Goal: Task Accomplishment & Management: Manage account settings

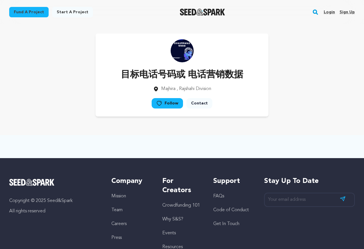
click at [353, 12] on link "Sign up" at bounding box center [347, 11] width 15 height 9
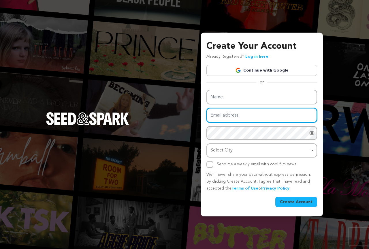
type input "mstfabihahumayra.seoexpate@gmail.com"
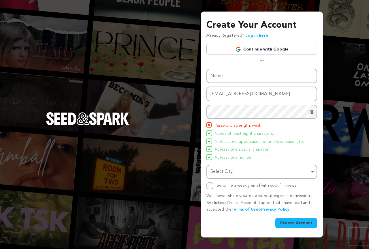
click at [258, 70] on div "Create Your Account Already Registered? Log in here Continue with Google or eyJ…" at bounding box center [261, 122] width 111 height 209
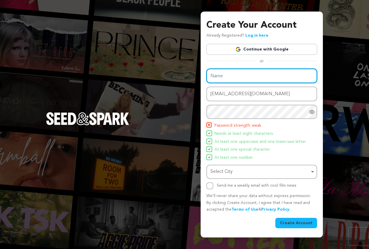
click at [230, 73] on input "Name" at bounding box center [261, 76] width 111 height 15
type input "目标电话号码或电话营销数据"
click at [231, 174] on div "Select City Remove item" at bounding box center [259, 171] width 99 height 8
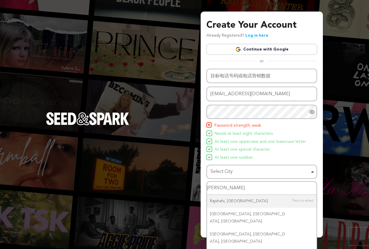
type input "Rajshi"
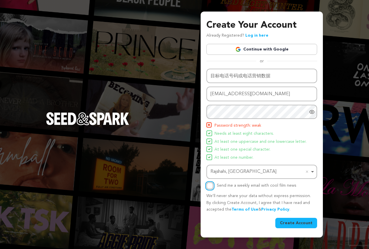
click at [209, 187] on input "Send me a weekly email with cool film news" at bounding box center [209, 185] width 7 height 7
checkbox input "true"
click at [292, 224] on button "Create Account" at bounding box center [296, 222] width 42 height 10
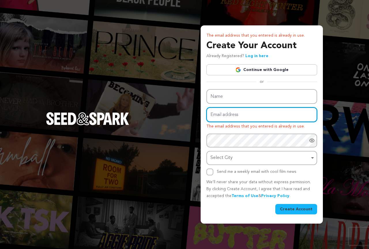
type input "mstfabihahumayra.seoexpate@gmail.com"
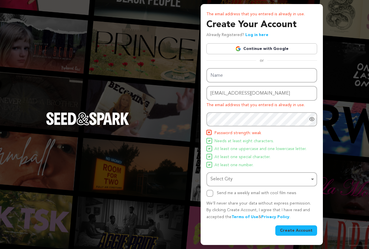
click at [276, 70] on div "The email address that you entered is already in use. Create Your Account Alrea…" at bounding box center [261, 123] width 111 height 224
click at [274, 52] on link "Continue with Google" at bounding box center [261, 48] width 111 height 11
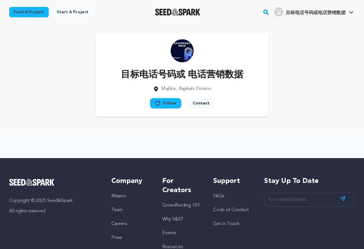
click at [183, 55] on img at bounding box center [182, 50] width 23 height 23
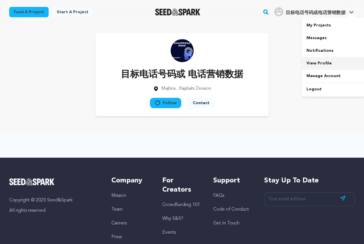
click at [323, 63] on link "View Profile" at bounding box center [334, 63] width 65 height 13
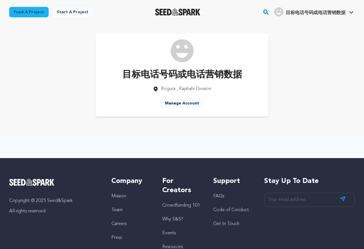
click at [185, 53] on img at bounding box center [182, 50] width 23 height 23
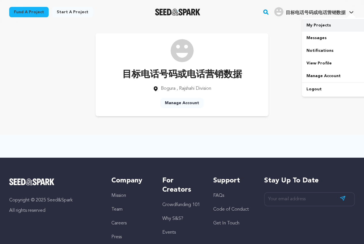
click at [328, 26] on link "My Projects" at bounding box center [334, 25] width 65 height 13
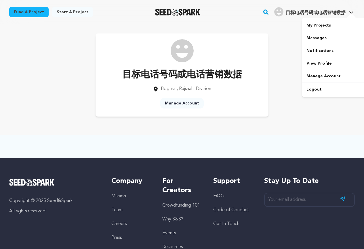
click at [276, 11] on img "目标电话号码或电话营销数据's Profile" at bounding box center [278, 11] width 9 height 9
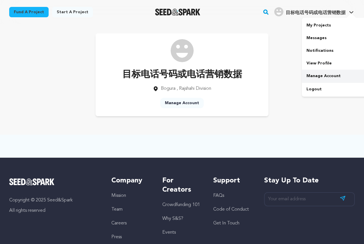
click at [323, 76] on link "Manage Account" at bounding box center [334, 76] width 65 height 13
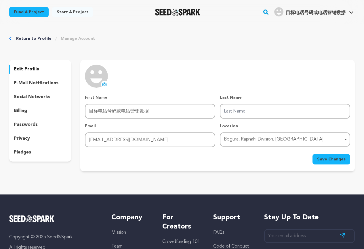
click at [105, 83] on icon at bounding box center [104, 84] width 5 height 5
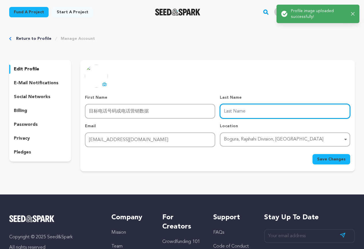
click at [252, 114] on input "Last Name" at bounding box center [285, 111] width 130 height 15
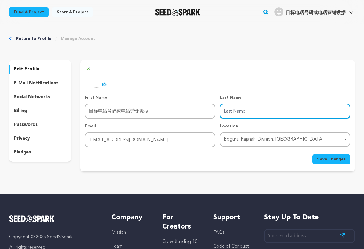
type input "话营销数据"
drag, startPoint x: 249, startPoint y: 111, endPoint x: 194, endPoint y: 111, distance: 55.0
click at [194, 111] on div "First Name First Name 目标电话号码或电话营销数据 Last Name Last Name 话营销数据 Email Email mstfa…" at bounding box center [218, 120] width 266 height 52
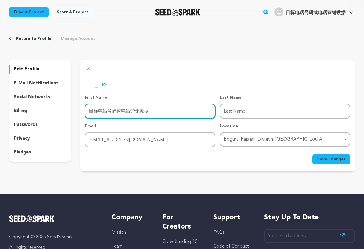
drag, startPoint x: 152, startPoint y: 111, endPoint x: 58, endPoint y: 107, distance: 94.0
click at [58, 107] on div "edit profile e-mail notifications social networks billing passwords privacy ple…" at bounding box center [182, 115] width 346 height 111
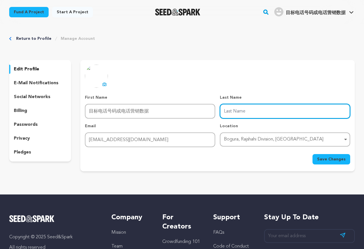
click at [229, 111] on input "Last Name" at bounding box center [285, 111] width 130 height 15
paste input "目标电话号码或电话营销数据"
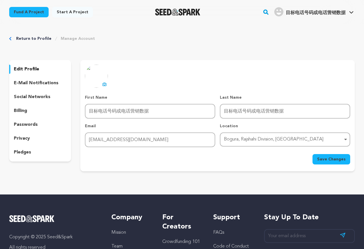
click at [331, 158] on span "Save Changes" at bounding box center [331, 159] width 29 height 6
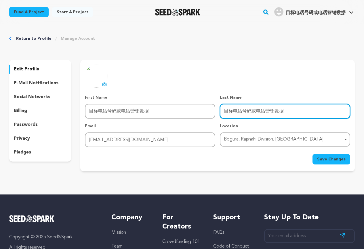
drag, startPoint x: 256, startPoint y: 111, endPoint x: 209, endPoint y: 111, distance: 47.8
click at [209, 111] on div "First Name First Name 目标电话号码或电话营销数据 Last Name Last Name 目标电话号码或电话营销数据 Email Ema…" at bounding box center [218, 120] width 266 height 52
type input "电话营销数据"
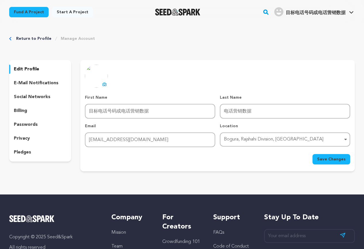
click at [331, 161] on span "Save Changes" at bounding box center [331, 159] width 29 height 6
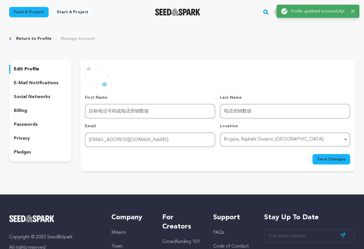
click at [259, 22] on div "Fund a project Start a project Search" at bounding box center [182, 12] width 364 height 24
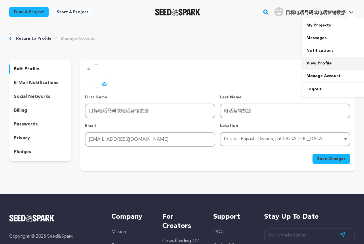
click at [322, 61] on link "View Profile" at bounding box center [334, 63] width 65 height 13
